Goal: Find specific page/section: Find specific page/section

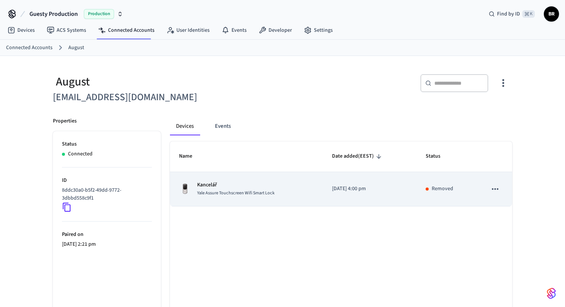
click at [492, 189] on icon "sticky table" at bounding box center [496, 189] width 10 height 10
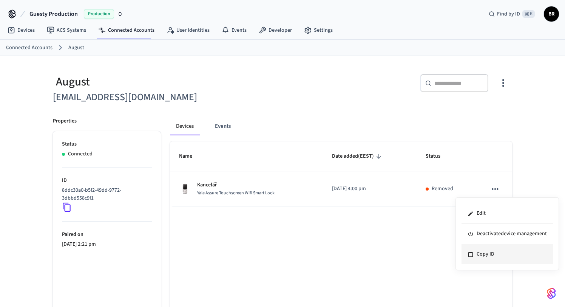
click at [484, 256] on li "Copy ID" at bounding box center [507, 254] width 91 height 20
click at [342, 234] on div "Name Date added (EEST) Status Kancelář Yale Assure Touchscreen Wifi Smart Lock …" at bounding box center [341, 248] width 342 height 215
click at [67, 208] on icon at bounding box center [67, 207] width 10 height 10
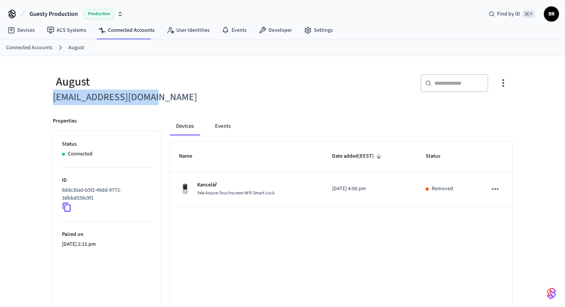
drag, startPoint x: 158, startPoint y: 102, endPoint x: 50, endPoint y: 104, distance: 107.4
click at [50, 104] on div "August [EMAIL_ADDRESS][DOMAIN_NAME]" at bounding box center [161, 85] width 234 height 40
copy h6 "[EMAIL_ADDRESS][DOMAIN_NAME]"
click at [215, 84] on div "August" at bounding box center [165, 81] width 225 height 15
